Goal: Transaction & Acquisition: Purchase product/service

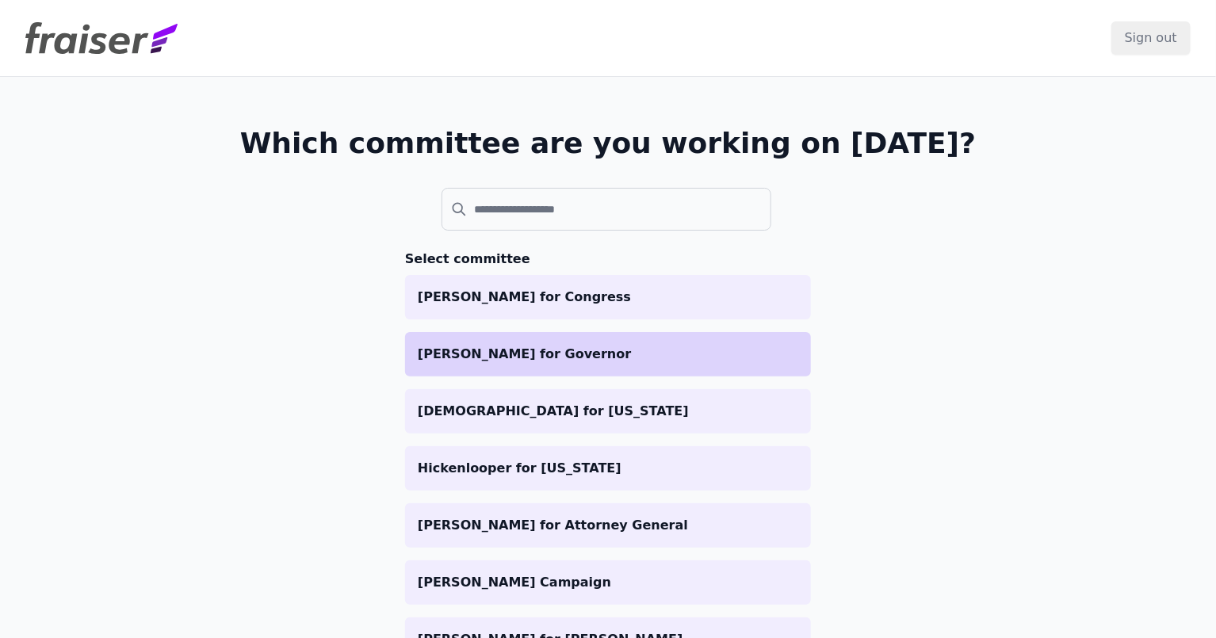
click at [516, 349] on p "[PERSON_NAME] for Governor" at bounding box center [608, 354] width 380 height 19
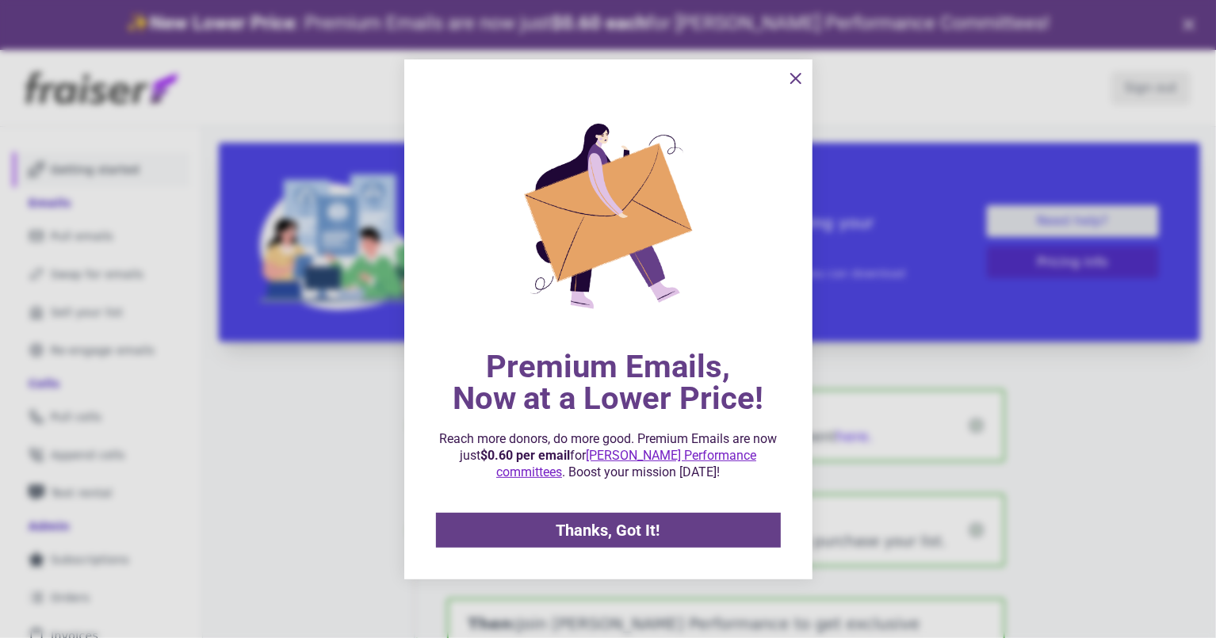
click at [108, 303] on div at bounding box center [608, 319] width 1216 height 638
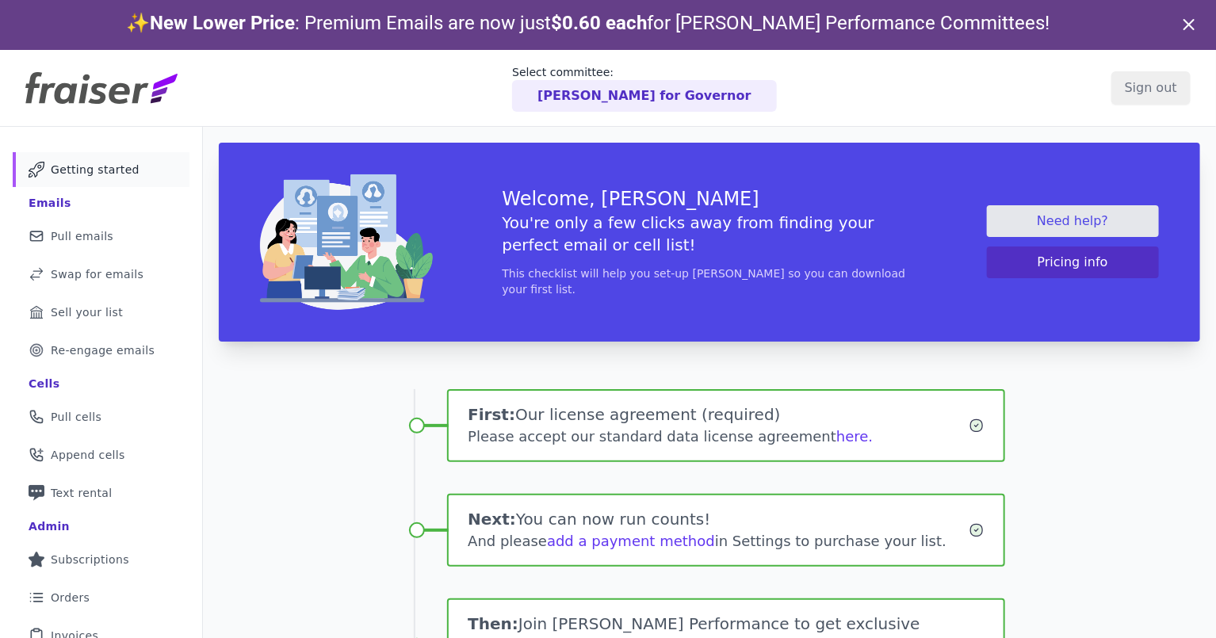
click at [117, 334] on div at bounding box center [608, 319] width 1216 height 638
click at [117, 350] on span "Re-engage emails" at bounding box center [103, 350] width 104 height 16
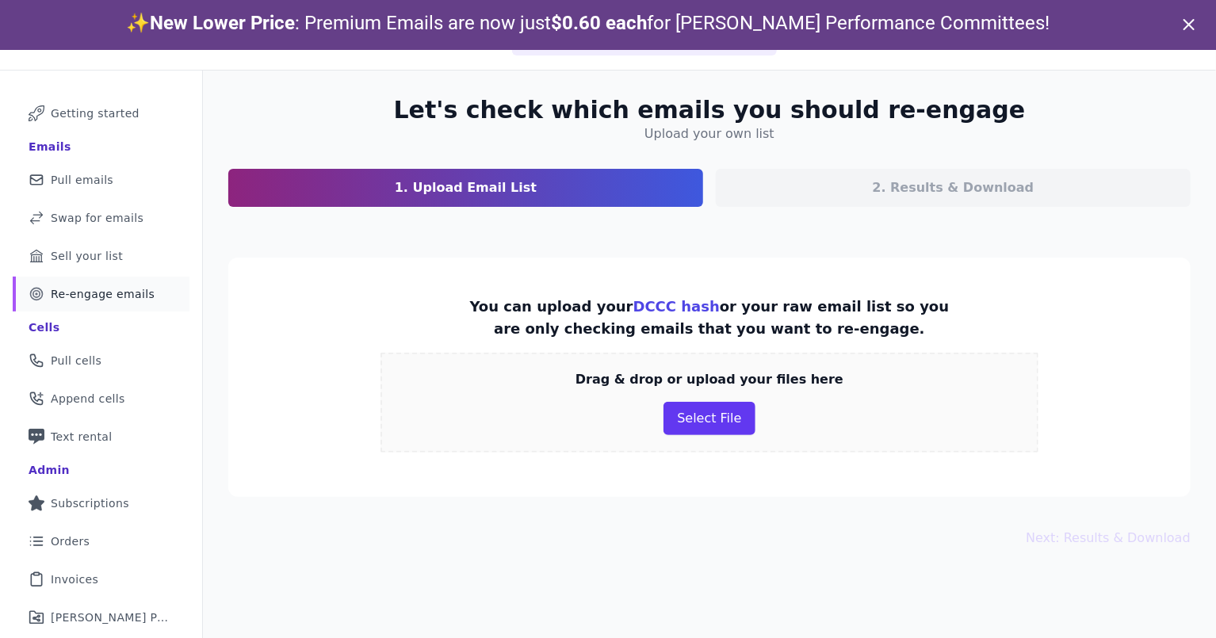
scroll to position [57, 0]
click at [724, 414] on button "Select File" at bounding box center [708, 417] width 91 height 33
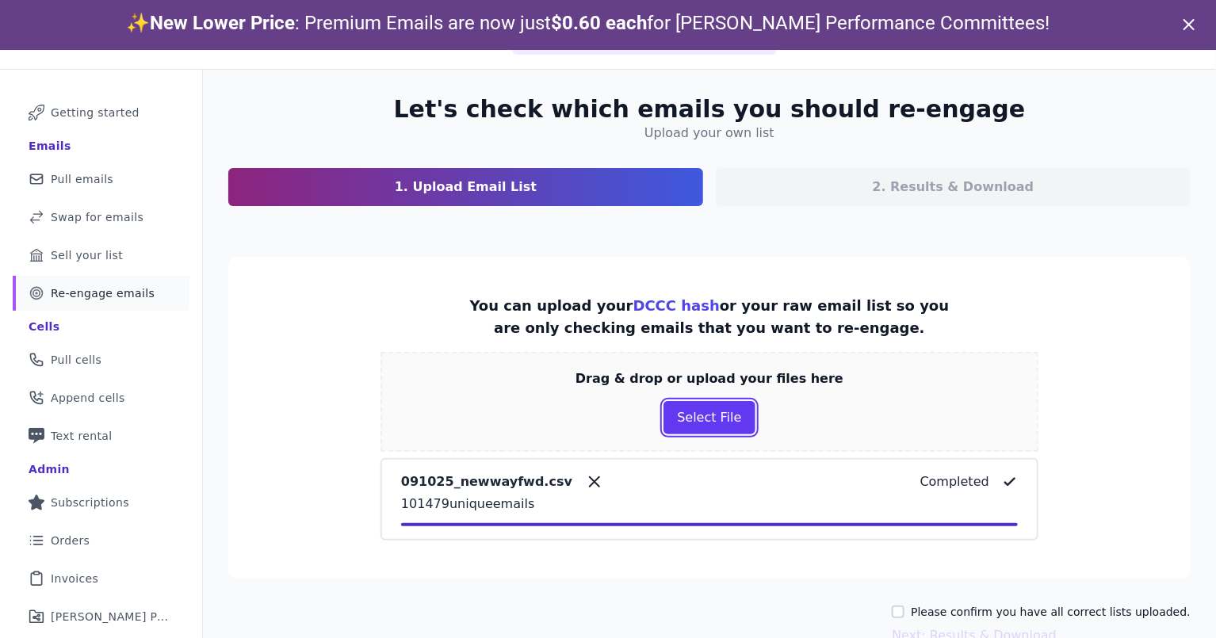
scroll to position [78, 0]
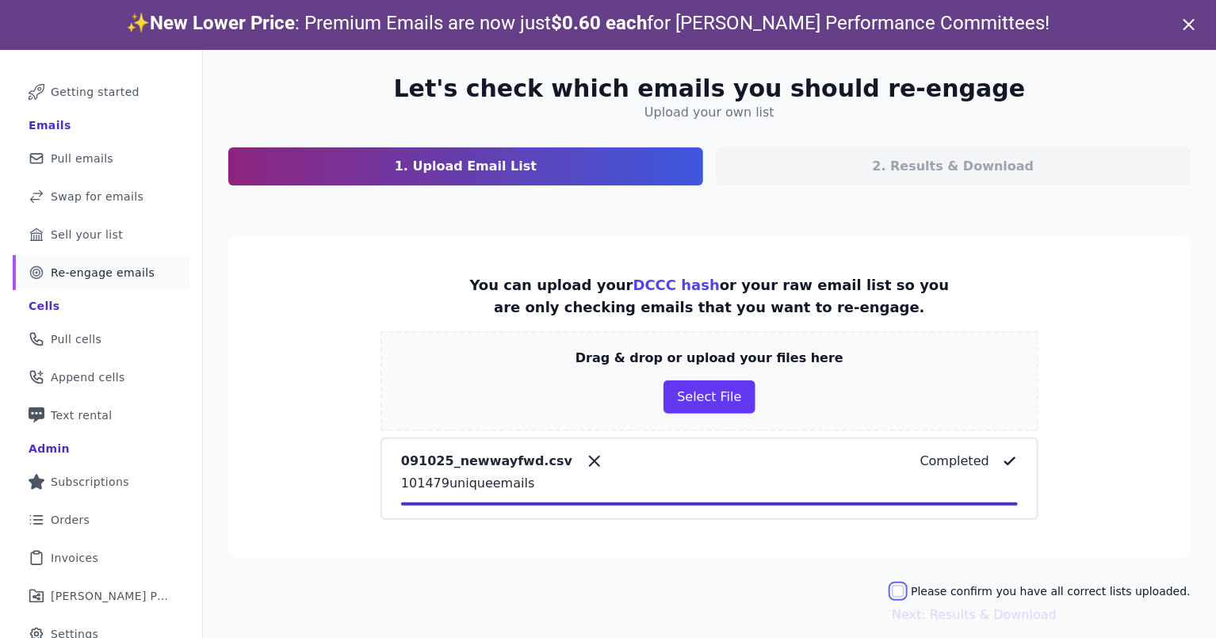
click at [904, 587] on input "Please confirm you have all correct lists uploaded." at bounding box center [898, 591] width 13 height 13
checkbox input "true"
click at [929, 607] on button "Next: Results & Download" at bounding box center [974, 615] width 165 height 19
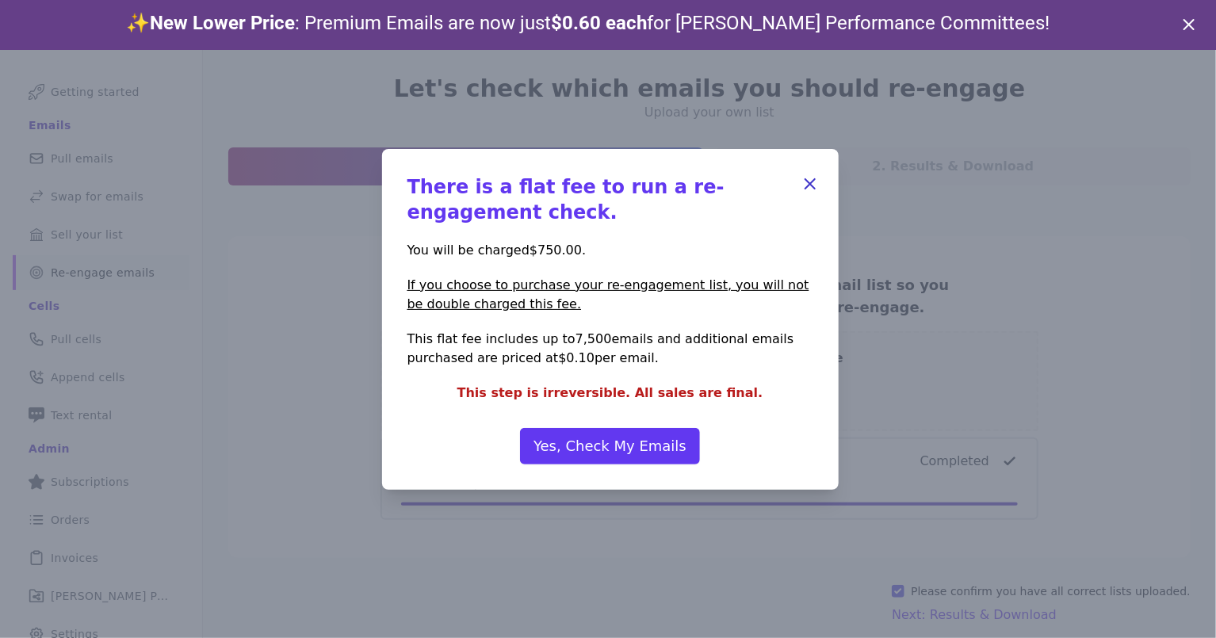
click at [808, 185] on icon "button" at bounding box center [810, 184] width 10 height 10
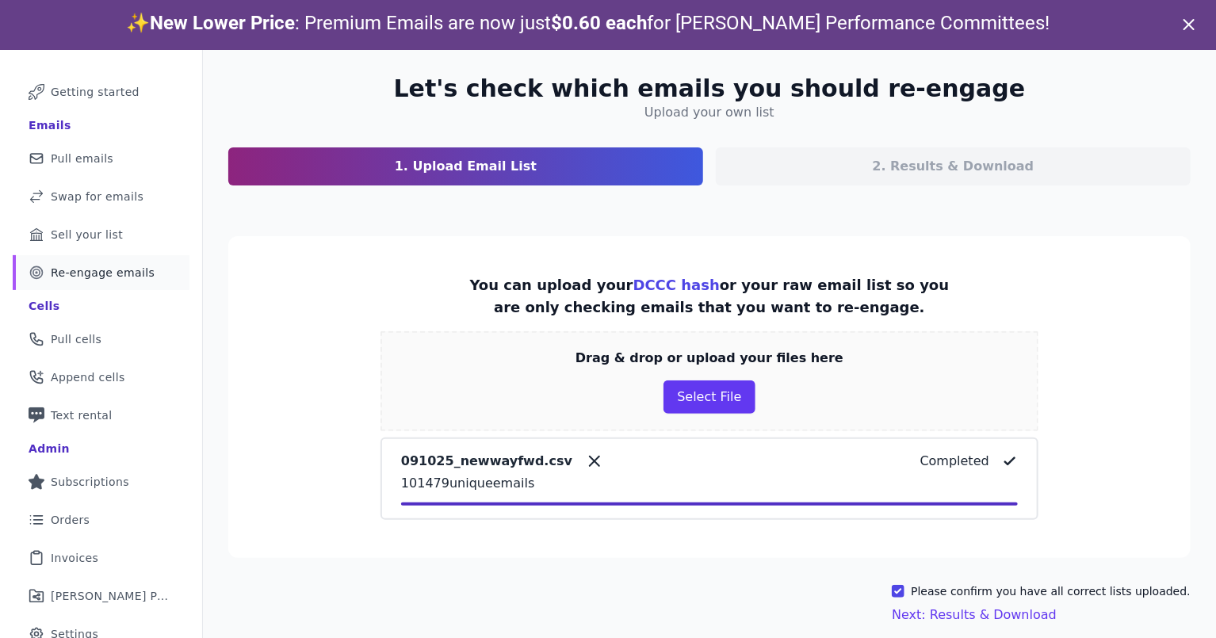
click at [831, 455] on div "091025_newwayfwd.csv Completed" at bounding box center [709, 461] width 617 height 19
click at [585, 455] on icon at bounding box center [594, 461] width 19 height 19
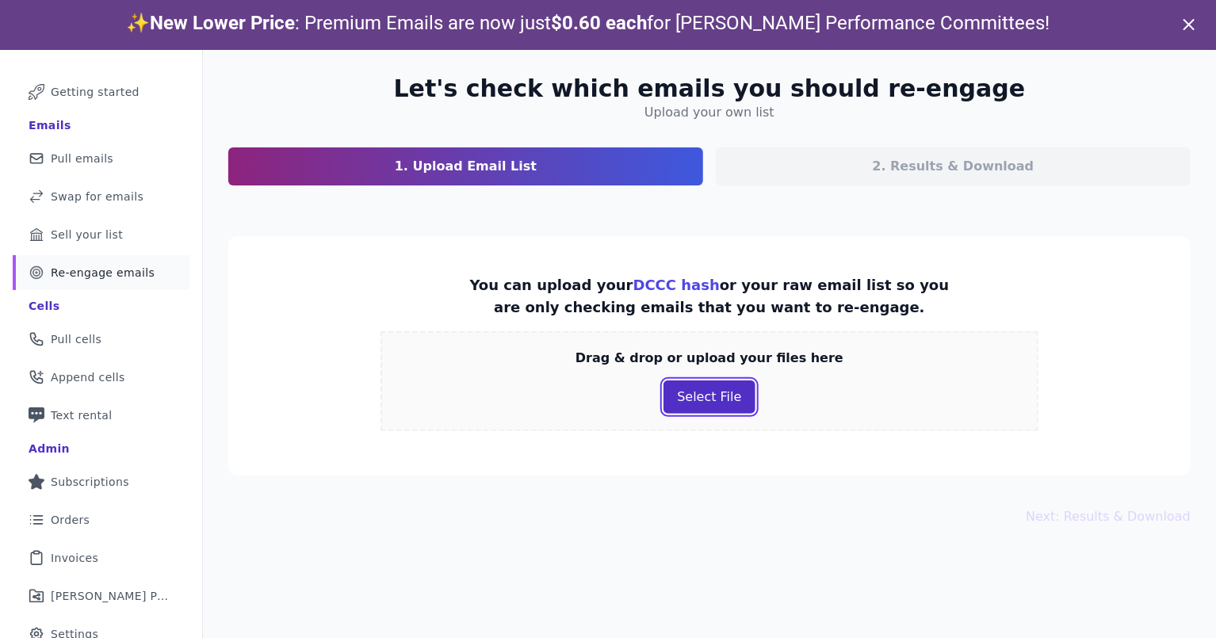
click at [702, 403] on button "Select File" at bounding box center [708, 396] width 91 height 33
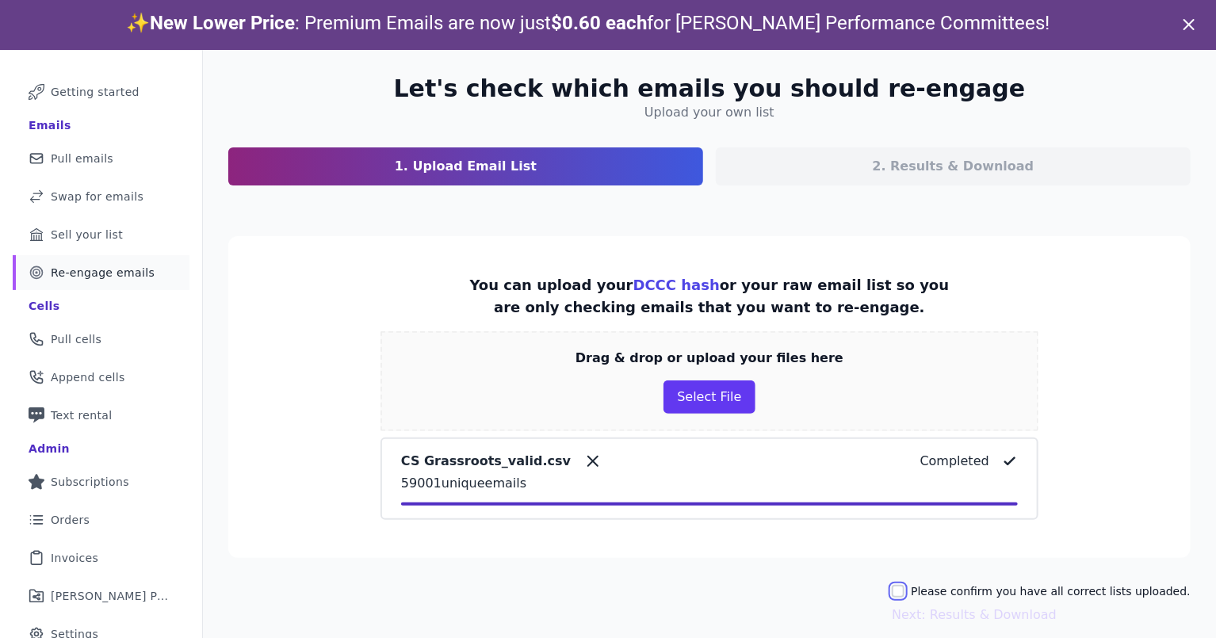
click at [904, 585] on input "Please confirm you have all correct lists uploaded." at bounding box center [898, 591] width 13 height 13
checkbox input "true"
click at [953, 609] on button "Next: Results & Download" at bounding box center [974, 615] width 165 height 19
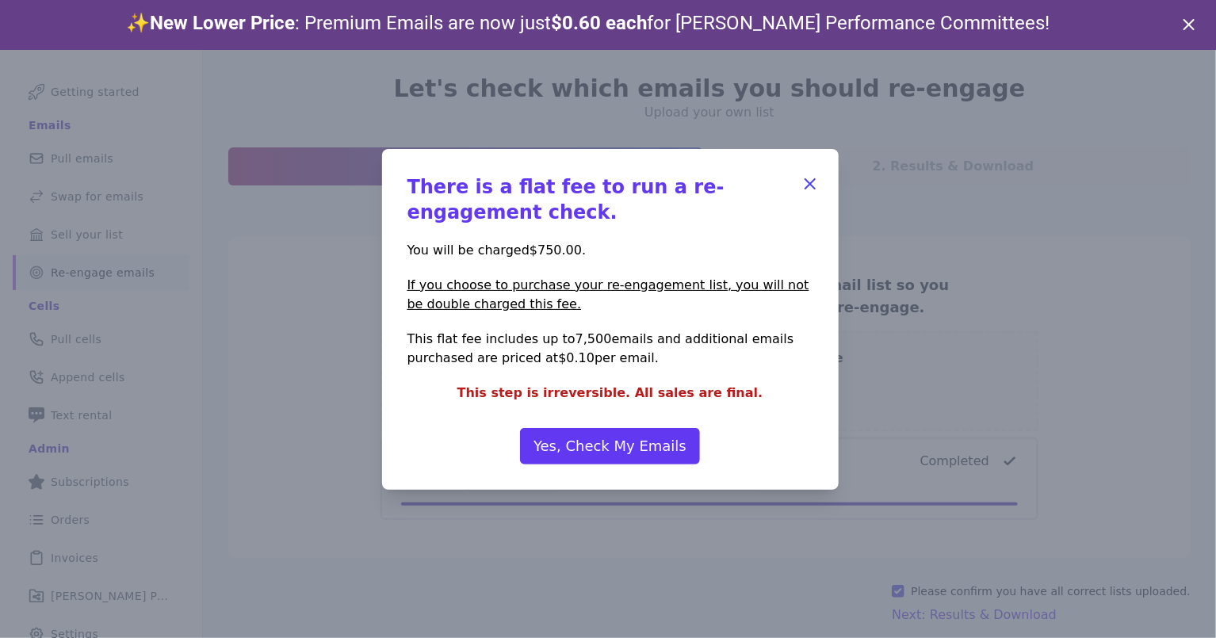
click at [491, 194] on p "There is a flat fee to run a re-engagement check." at bounding box center [610, 199] width 406 height 51
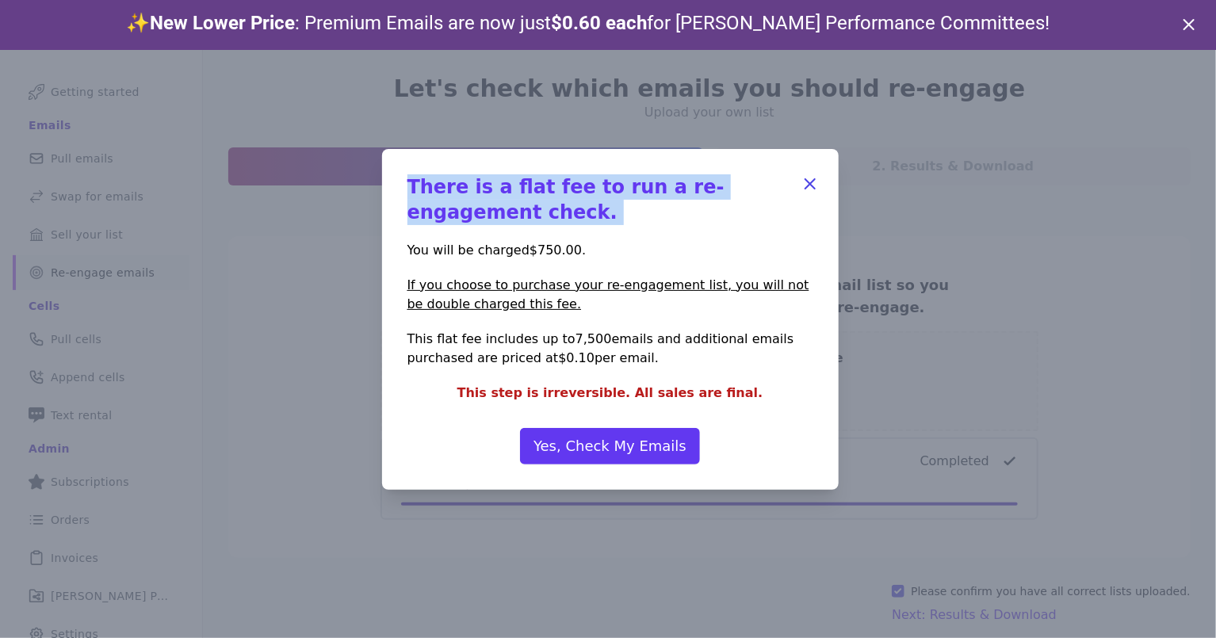
click at [491, 194] on p "There is a flat fee to run a re-engagement check." at bounding box center [610, 199] width 406 height 51
copy div "There is a flat fee to run a re-engagement check."
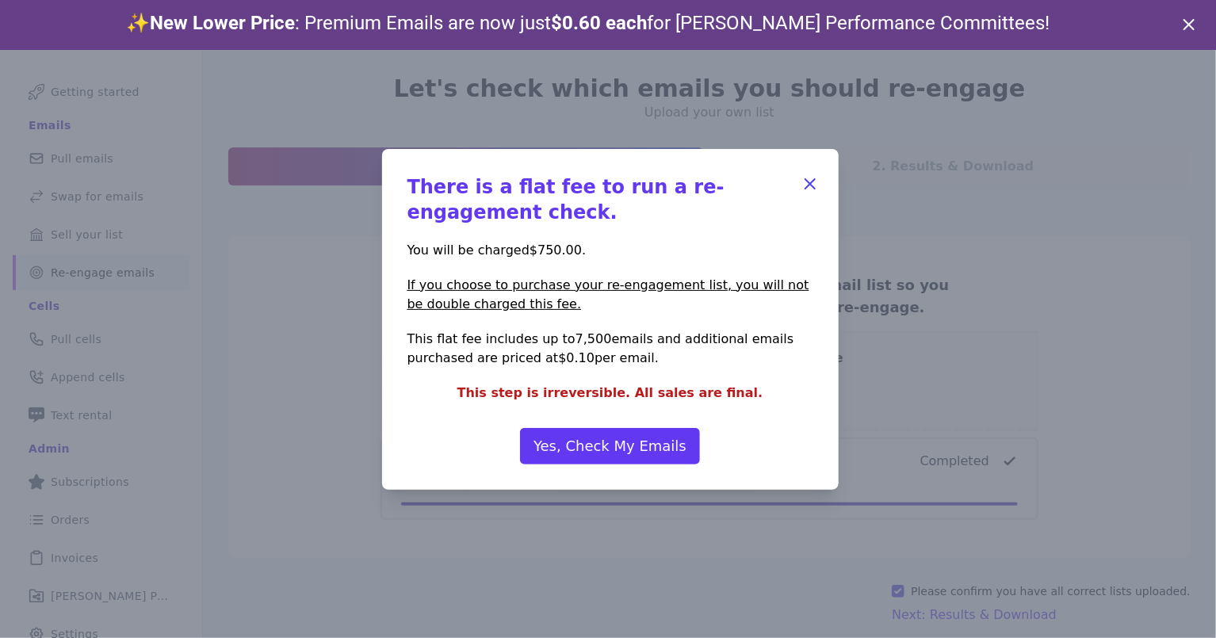
click at [426, 244] on p "You will be charged $750.00 ." at bounding box center [610, 250] width 406 height 19
drag, startPoint x: 407, startPoint y: 189, endPoint x: 689, endPoint y: 362, distance: 330.6
click at [689, 362] on div "There is a flat fee to run a re-engagement check. You will be charged $750.00 .…" at bounding box center [610, 288] width 406 height 228
copy div "There is a flat fee to run a re-engagement check. You will be charged $750.00 .…"
click at [645, 438] on button "Yes, Check My Emails" at bounding box center [610, 446] width 180 height 36
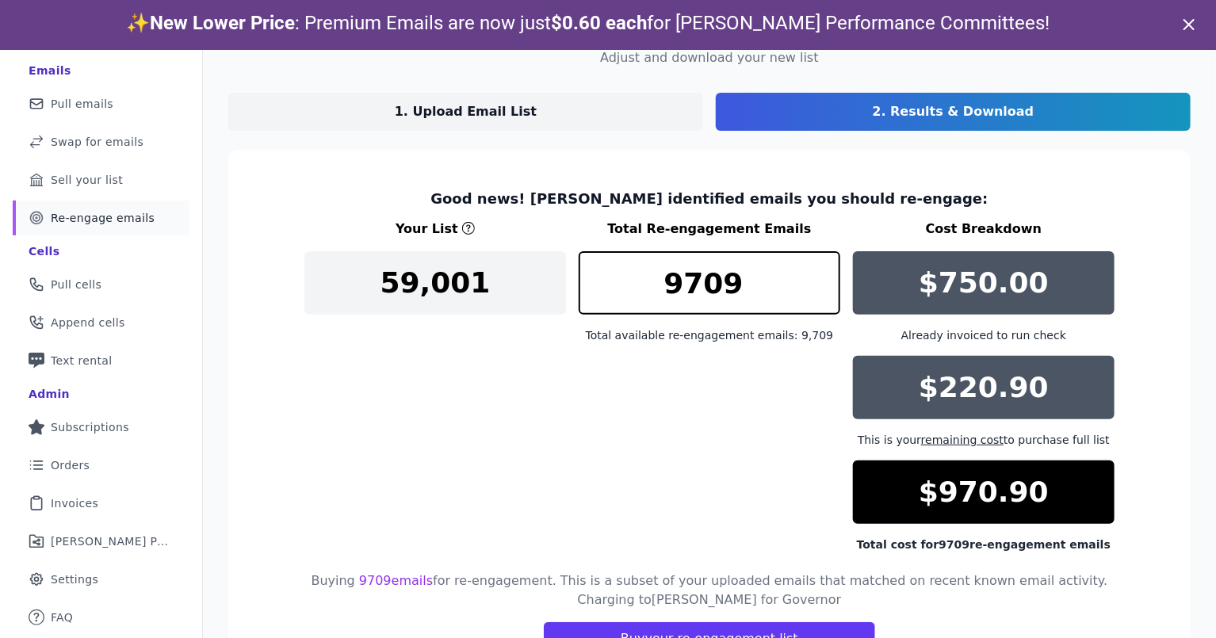
scroll to position [161, 0]
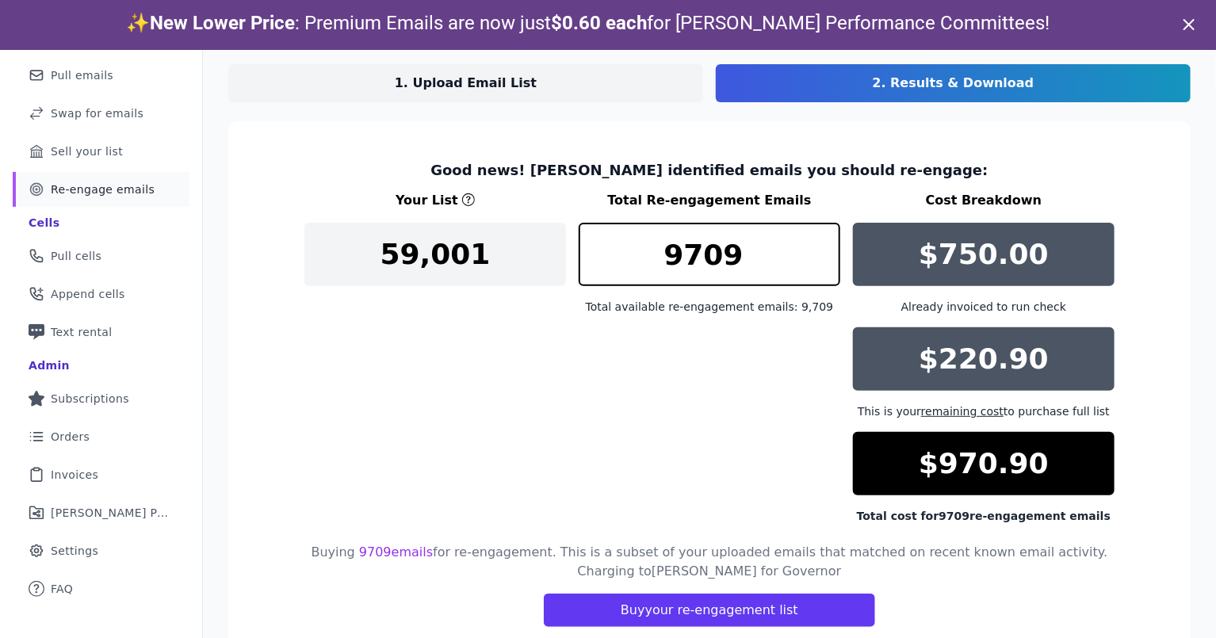
click at [892, 355] on div "$220.90" at bounding box center [984, 358] width 262 height 63
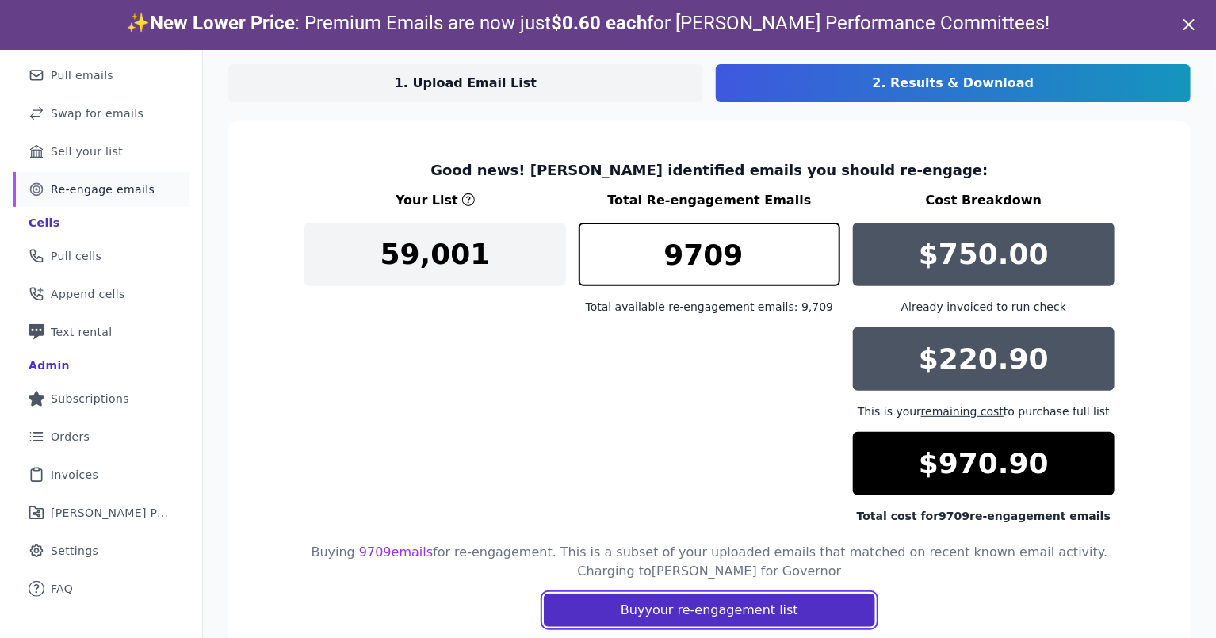
click at [770, 606] on button "Buy your re-engagement list" at bounding box center [709, 610] width 331 height 33
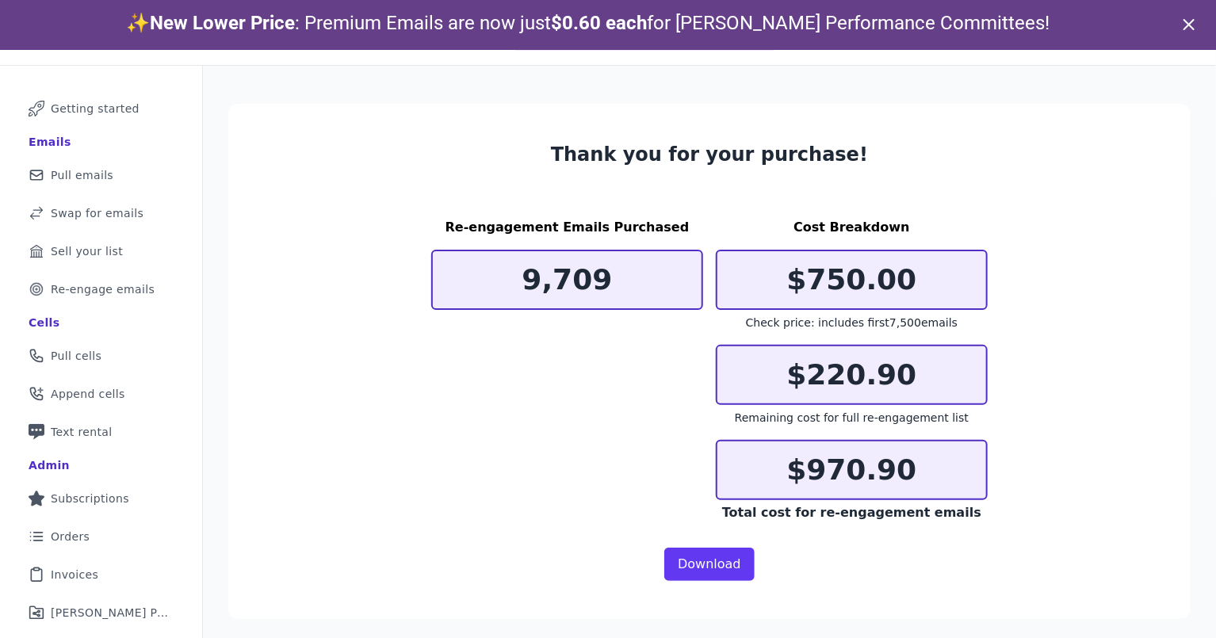
scroll to position [78, 0]
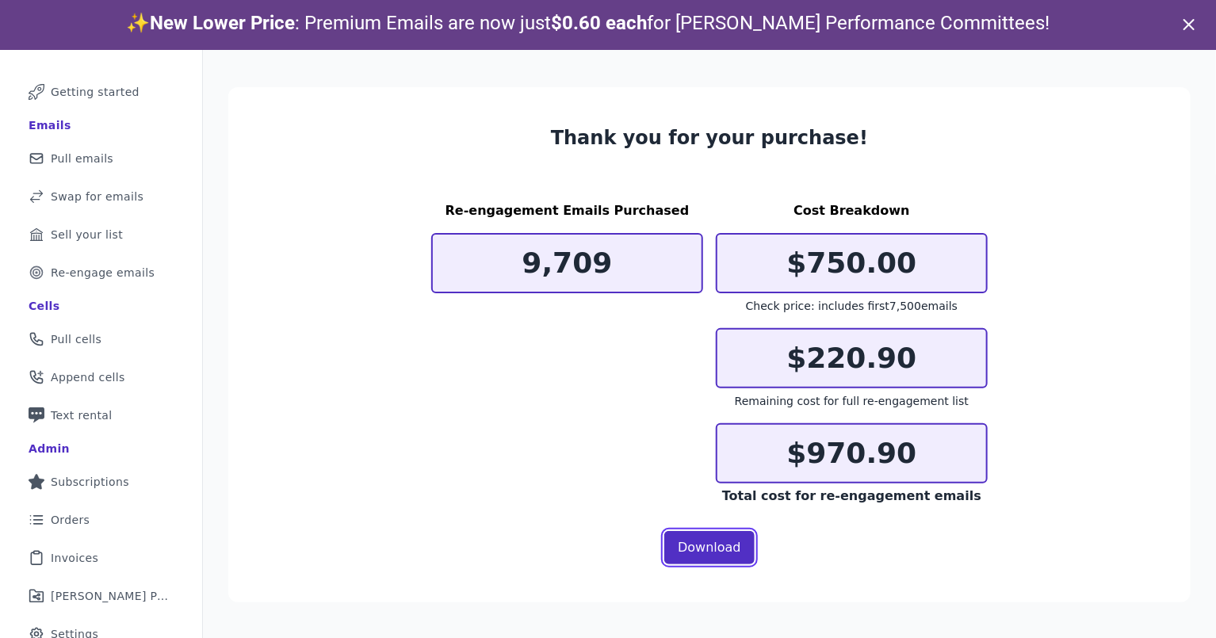
click at [722, 545] on link "Download" at bounding box center [709, 547] width 90 height 33
